Goal: Communication & Community: Answer question/provide support

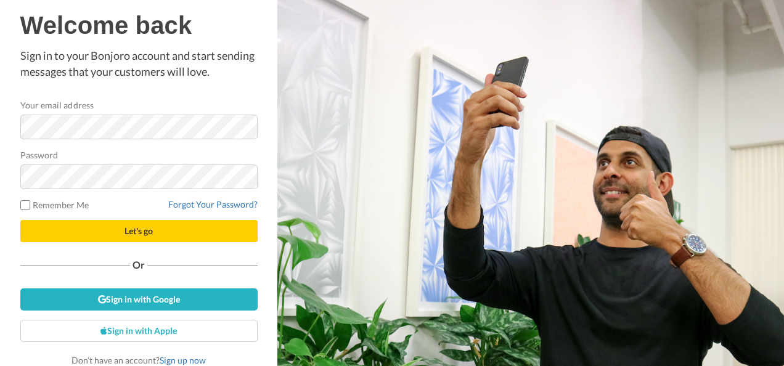
click at [129, 247] on div "Welcome back Sign in to your Bonjoro account and start sending messages that yo…" at bounding box center [138, 189] width 237 height 354
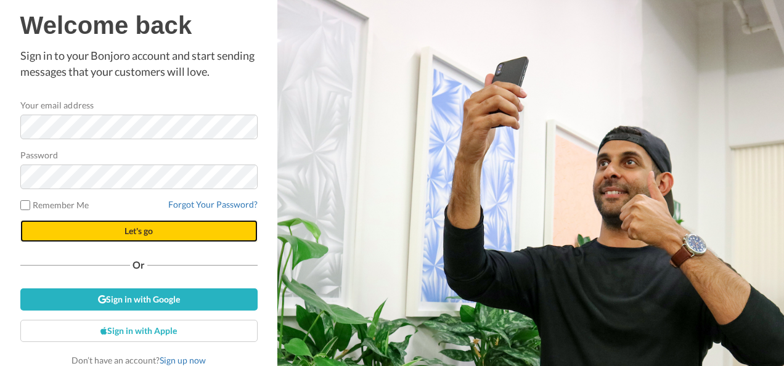
click at [105, 238] on button "Let's go" at bounding box center [138, 231] width 237 height 22
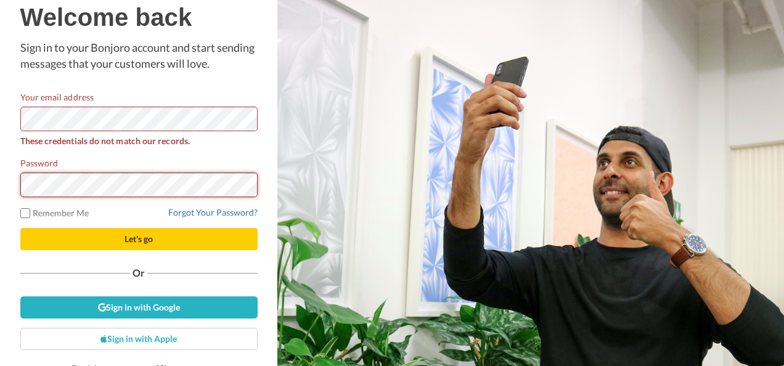
click at [20, 228] on button "Let's go" at bounding box center [138, 239] width 237 height 22
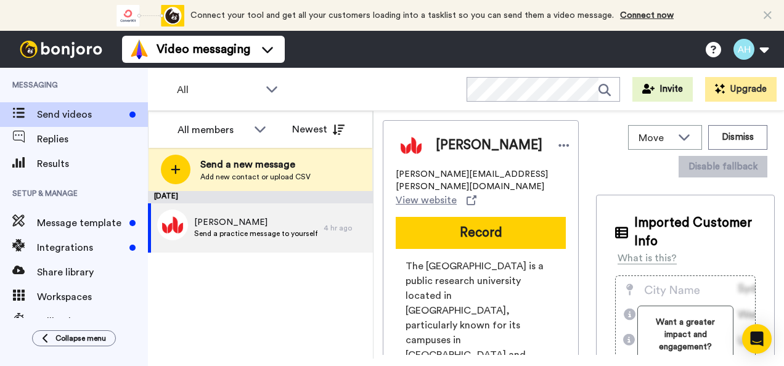
click at [329, 308] on div "[DATE] [PERSON_NAME] Send a practice message to yourself 4 hr ago" at bounding box center [260, 275] width 225 height 168
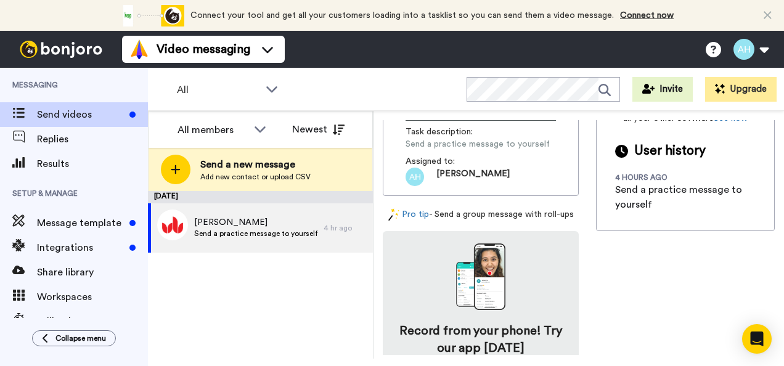
scroll to position [507, 0]
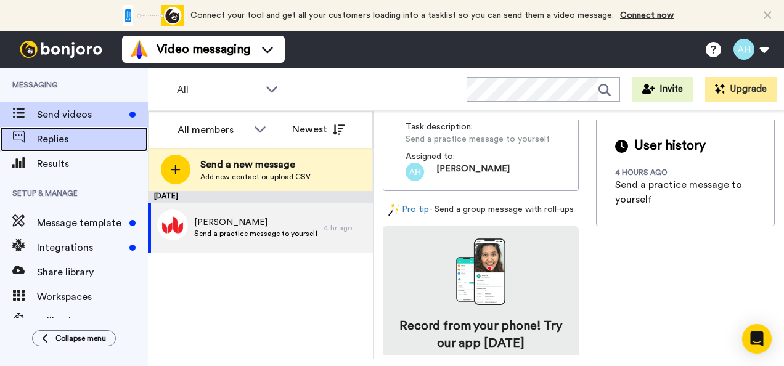
click at [51, 136] on span "Replies" at bounding box center [92, 139] width 111 height 15
